Goal: Find specific page/section

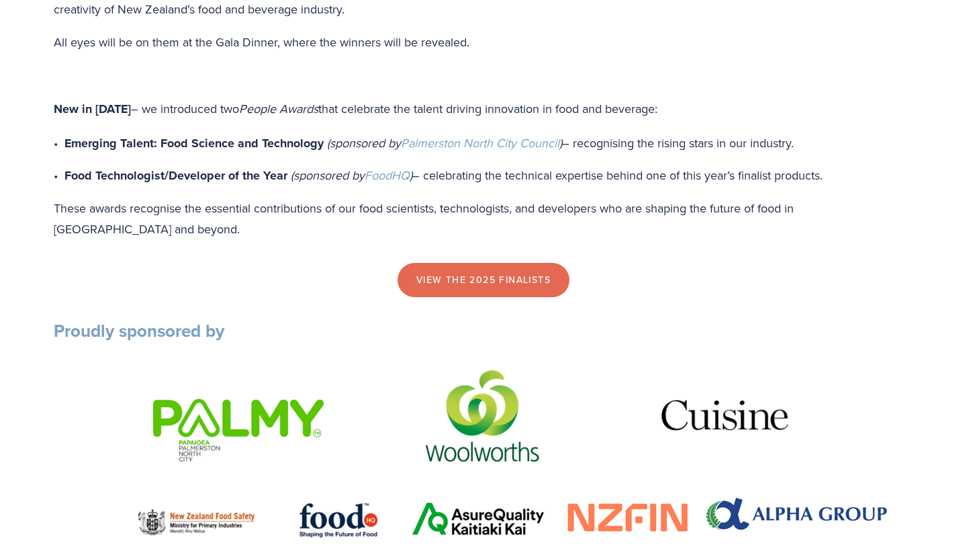
scroll to position [1189, 0]
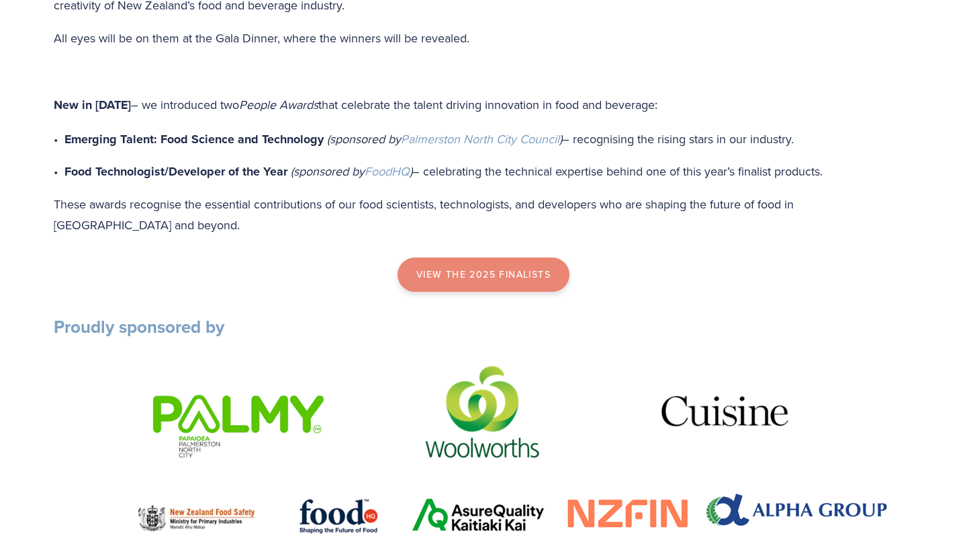
click at [529, 277] on link "view the 2025 finalists" at bounding box center [484, 274] width 172 height 35
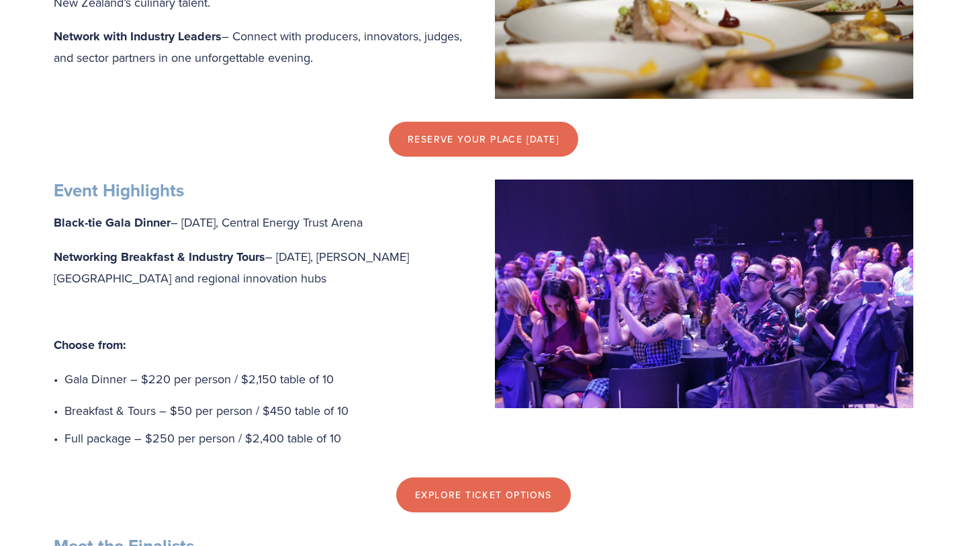
scroll to position [0, 0]
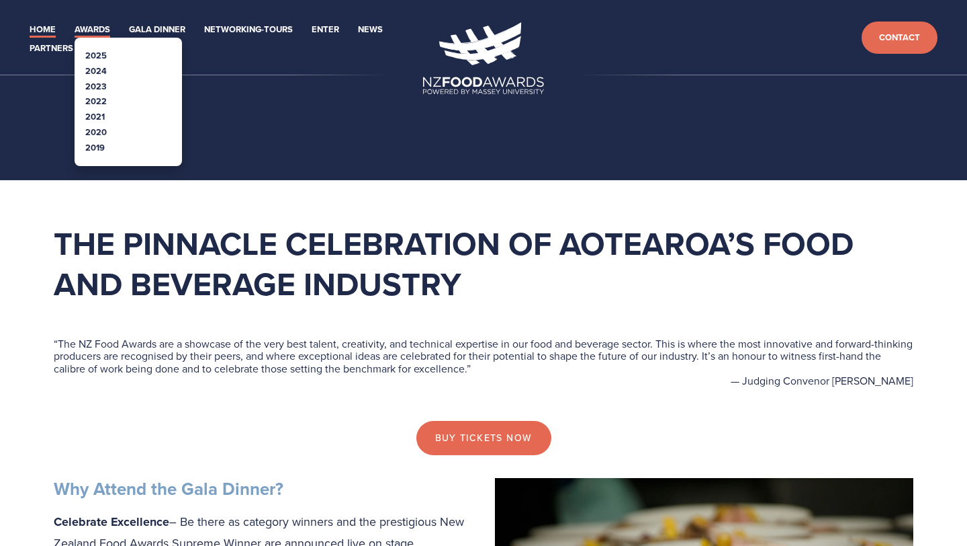
click at [99, 37] on link "Awards" at bounding box center [93, 29] width 36 height 15
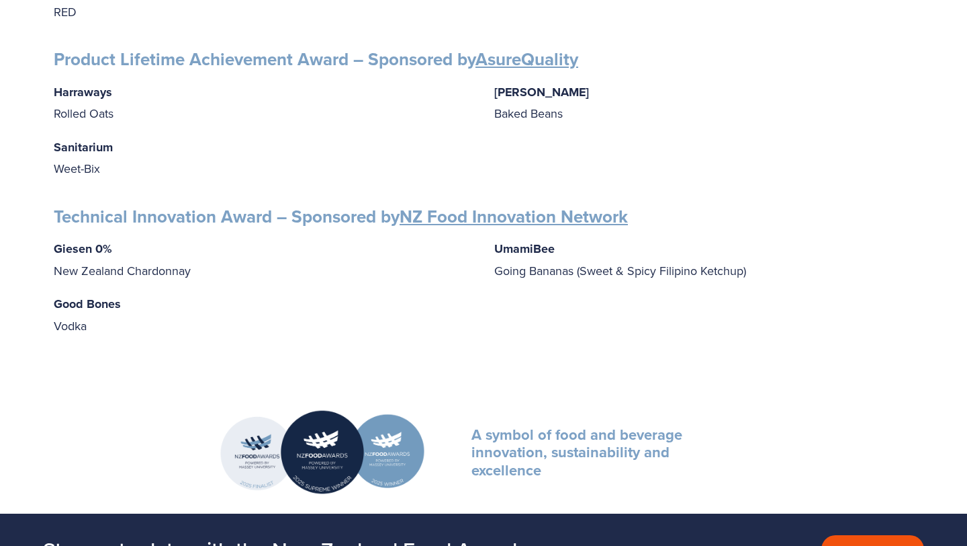
scroll to position [2183, 0]
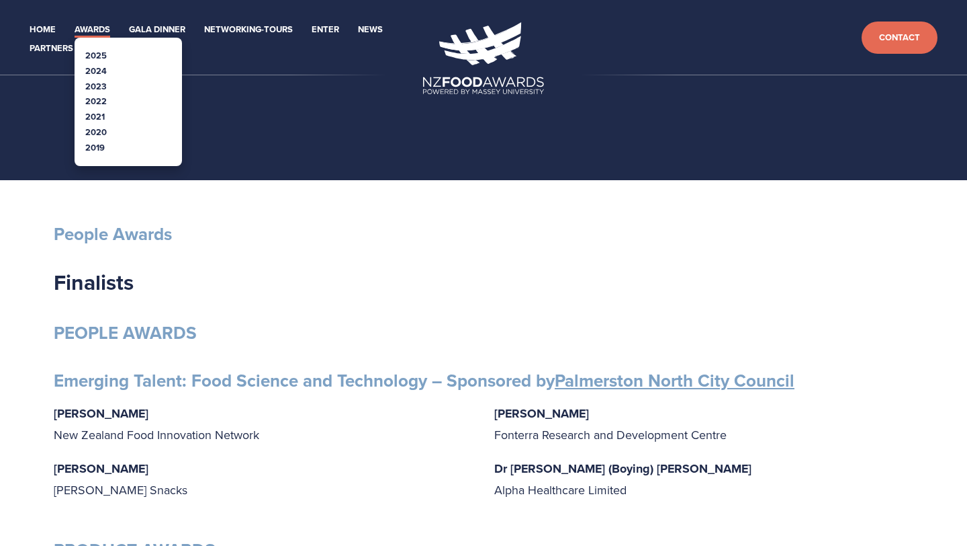
click at [87, 73] on link "2024" at bounding box center [95, 70] width 21 height 13
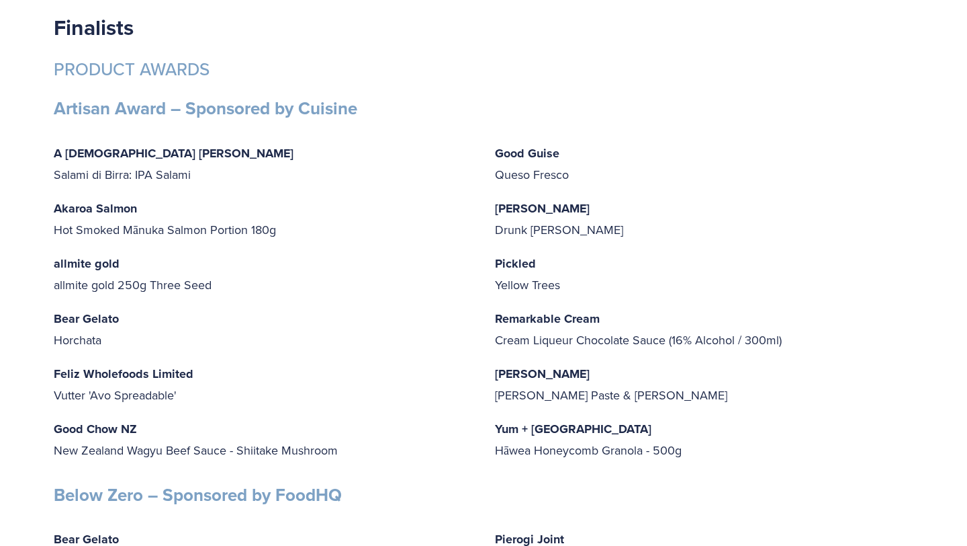
scroll to position [3274, 0]
